Goal: Information Seeking & Learning: Learn about a topic

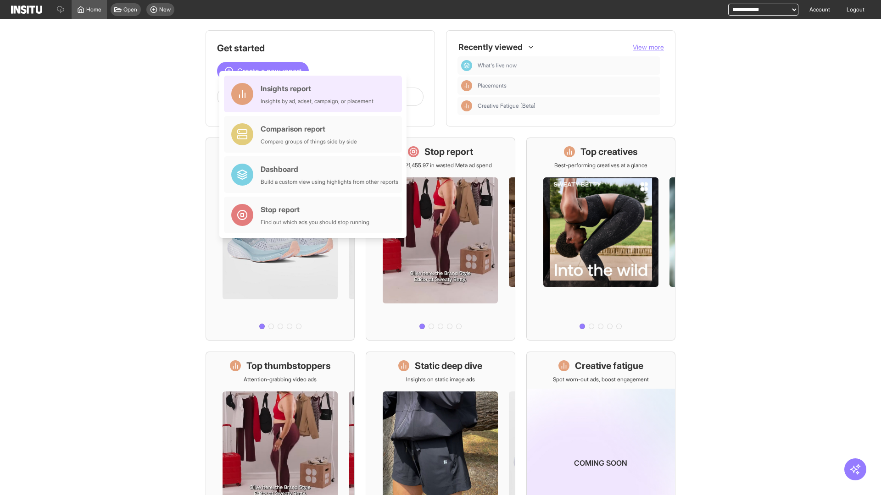
click at [315, 94] on div "Insights report Insights by ad, adset, campaign, or placement" at bounding box center [317, 94] width 113 height 22
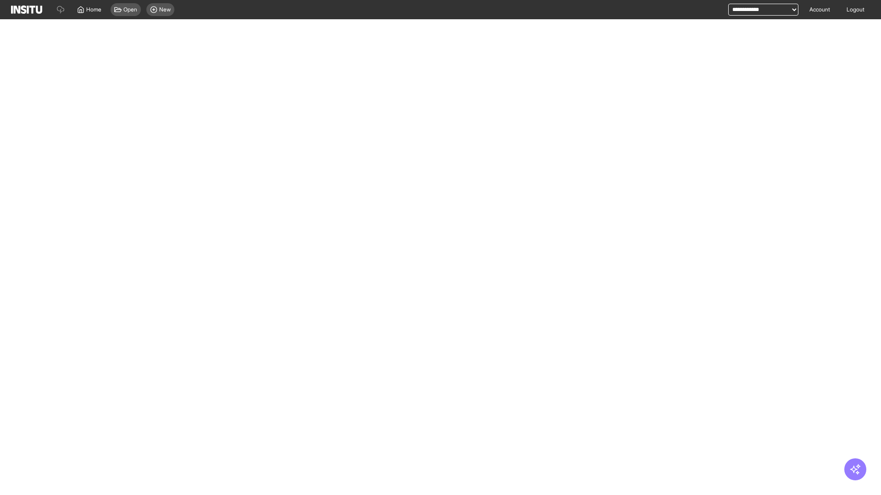
select select "**"
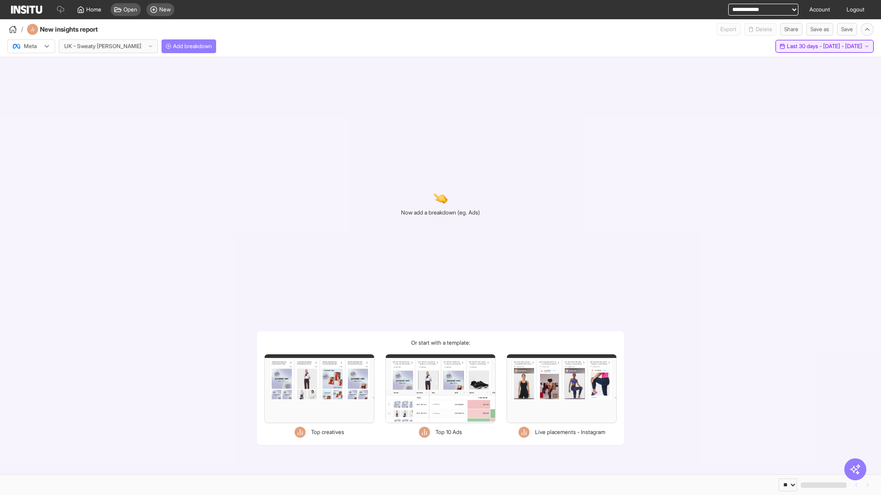
click at [806, 46] on span "Last 30 days - [DATE] - [DATE]" at bounding box center [824, 46] width 75 height 7
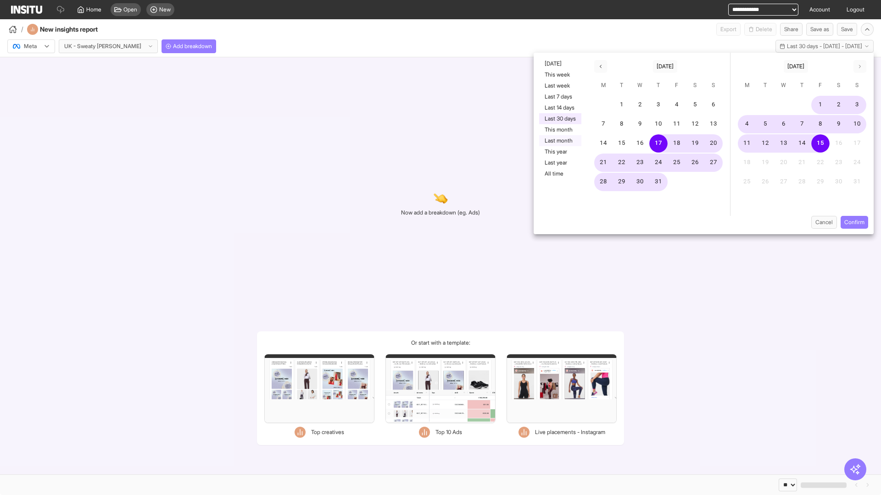
click at [559, 141] on button "Last month" at bounding box center [560, 140] width 42 height 11
